Goal: Task Accomplishment & Management: Manage account settings

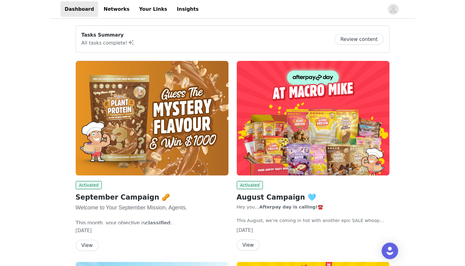
scroll to position [14, 0]
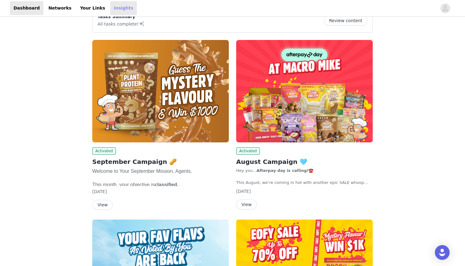
click at [110, 10] on link "Insights" at bounding box center [123, 8] width 27 height 14
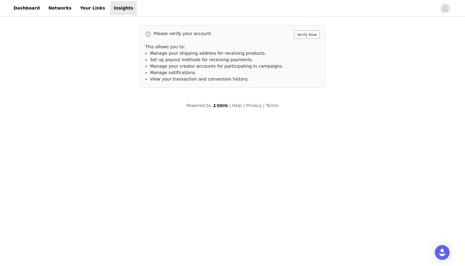
click at [306, 32] on button "Verify Now" at bounding box center [307, 34] width 26 height 8
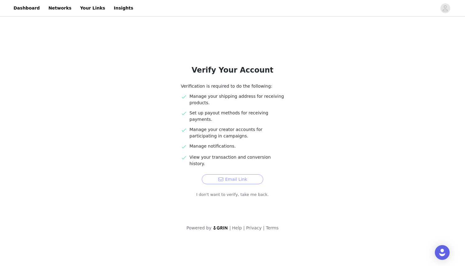
click at [233, 174] on button "Email Link" at bounding box center [232, 179] width 61 height 10
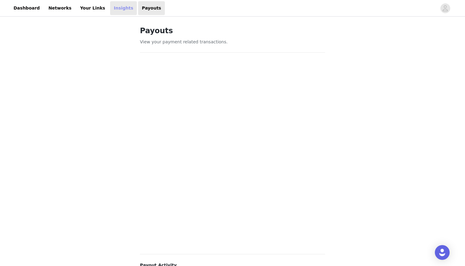
click at [114, 2] on link "Insights" at bounding box center [123, 8] width 27 height 14
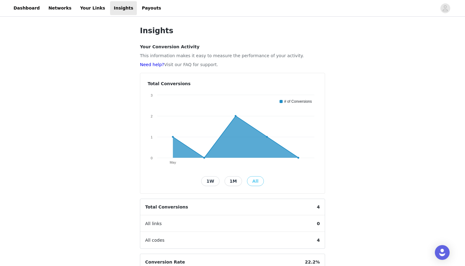
scroll to position [0, 0]
click at [91, 15] on link "Your Links" at bounding box center [92, 8] width 33 height 14
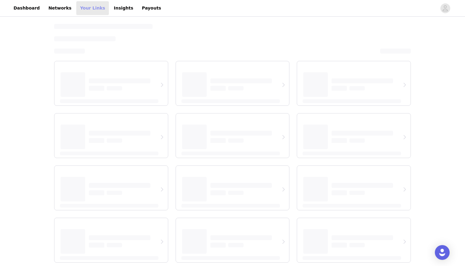
select select "12"
